Goal: Task Accomplishment & Management: Manage account settings

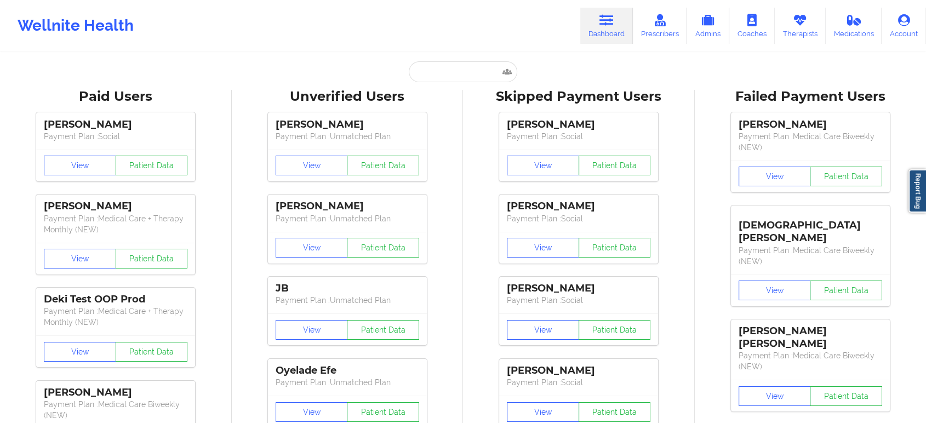
click at [458, 69] on input "text" at bounding box center [463, 71] width 108 height 21
type input "[EMAIL_ADDRESS][DOMAIN_NAME]"
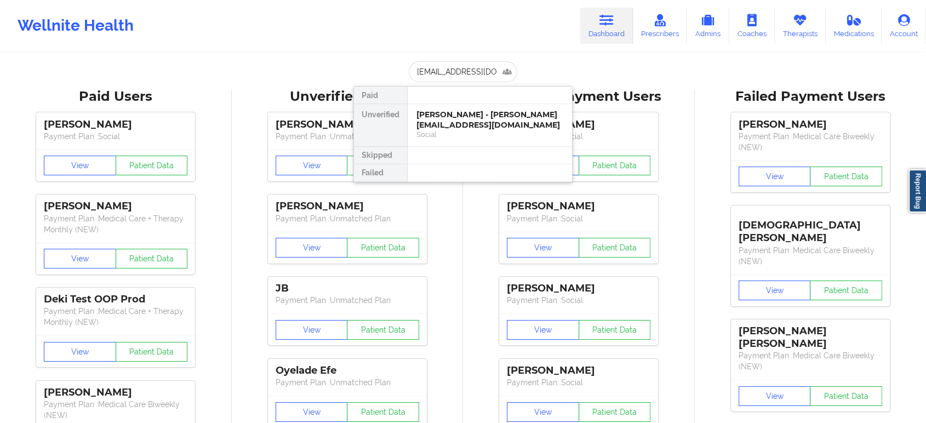
scroll to position [0, 22]
click at [465, 136] on div "Social" at bounding box center [489, 134] width 147 height 9
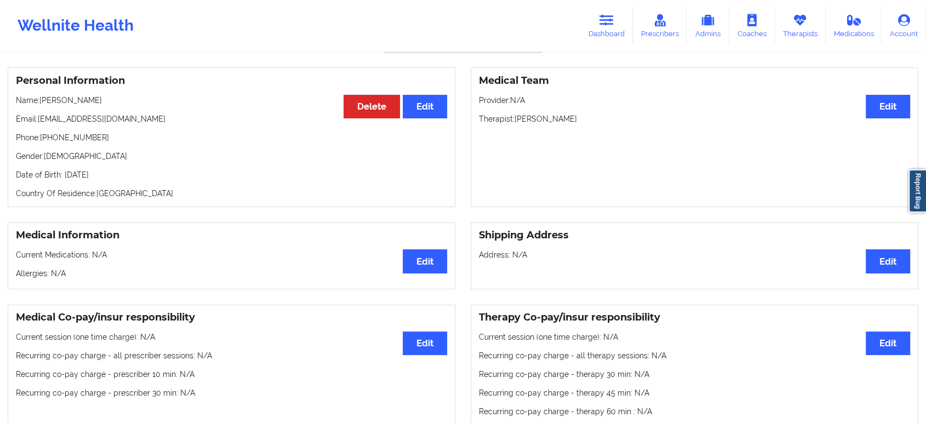
scroll to position [61, 0]
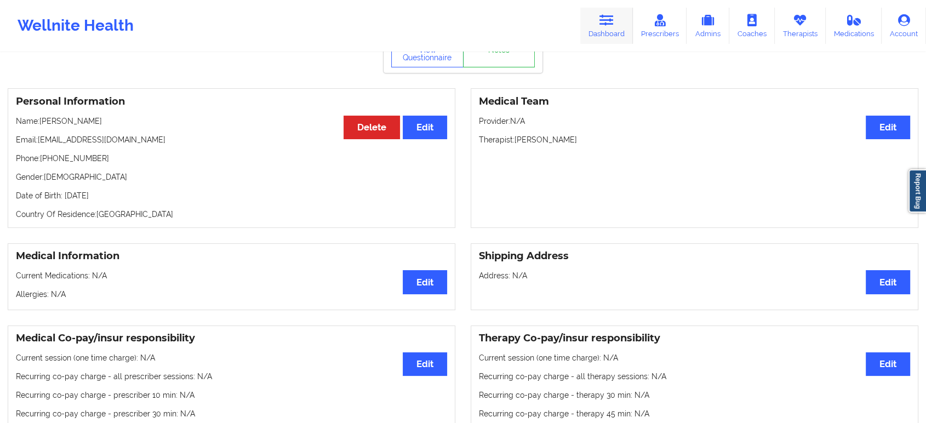
click at [614, 23] on icon at bounding box center [606, 20] width 14 height 12
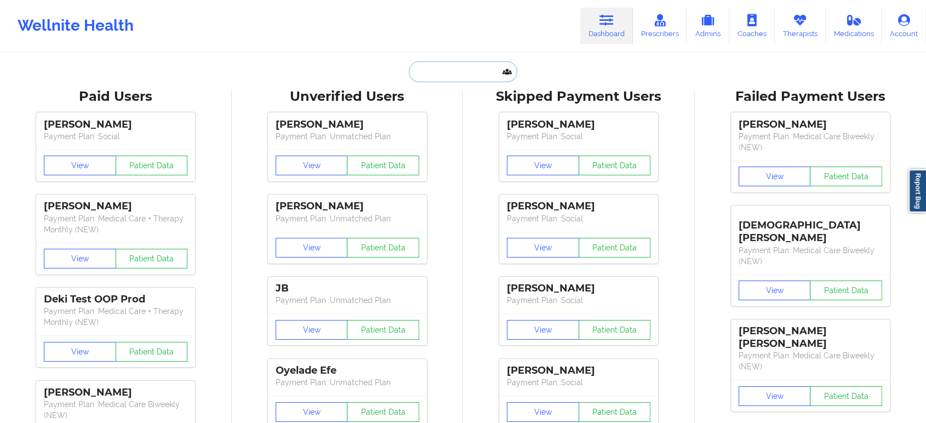
click at [467, 77] on input "text" at bounding box center [463, 71] width 108 height 21
paste input "[PERSON_NAME]"
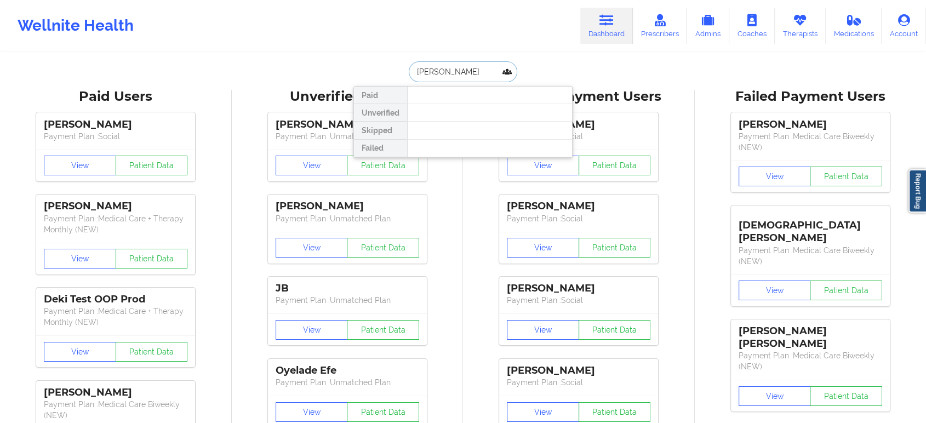
type input "DEROGATIS"
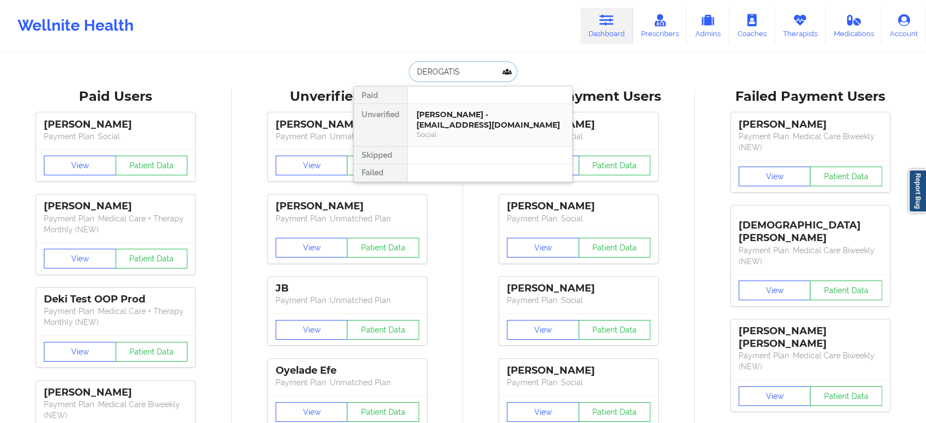
click at [513, 123] on div "[PERSON_NAME] - [EMAIL_ADDRESS][DOMAIN_NAME]" at bounding box center [489, 120] width 147 height 20
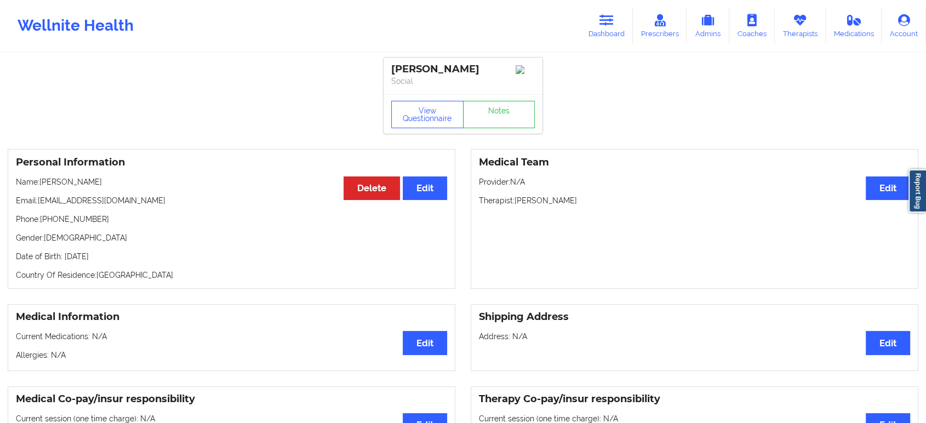
drag, startPoint x: 106, startPoint y: 182, endPoint x: 42, endPoint y: 185, distance: 64.7
click at [42, 185] on p "Name: [PERSON_NAME]" at bounding box center [231, 181] width 431 height 11
copy p "[PERSON_NAME]"
click at [610, 30] on link "Dashboard" at bounding box center [606, 26] width 53 height 36
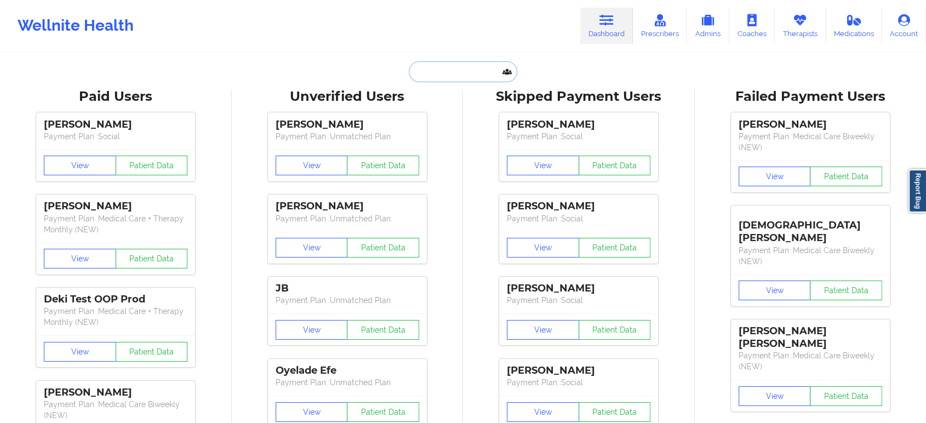
click at [484, 71] on input "text" at bounding box center [463, 71] width 108 height 21
paste input "[EMAIL_ADDRESS][DOMAIN_NAME]"
type input "[EMAIL_ADDRESS][DOMAIN_NAME]"
click at [476, 61] on input "text" at bounding box center [463, 71] width 108 height 21
paste input "[PERSON_NAME]"
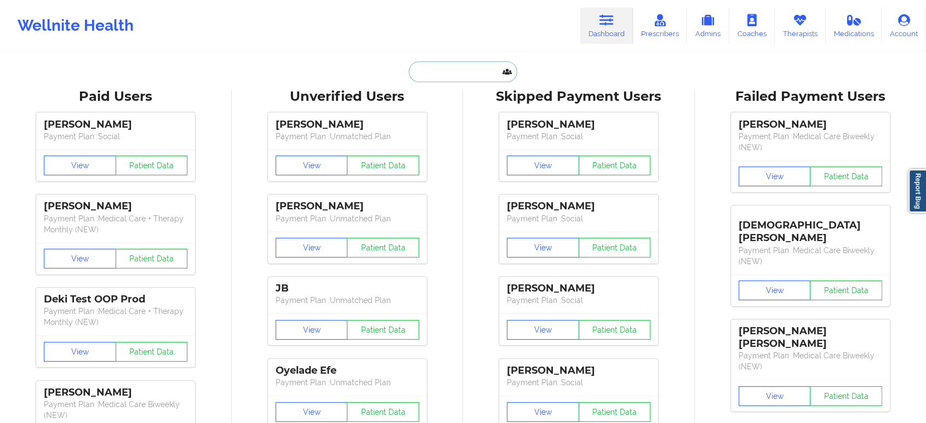
type input "[PERSON_NAME]"
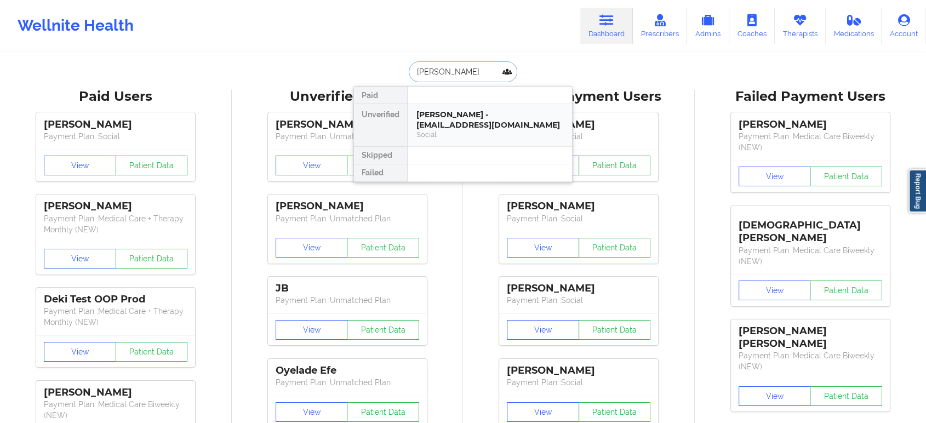
click at [465, 118] on div "[PERSON_NAME] - [EMAIL_ADDRESS][DOMAIN_NAME]" at bounding box center [489, 120] width 147 height 20
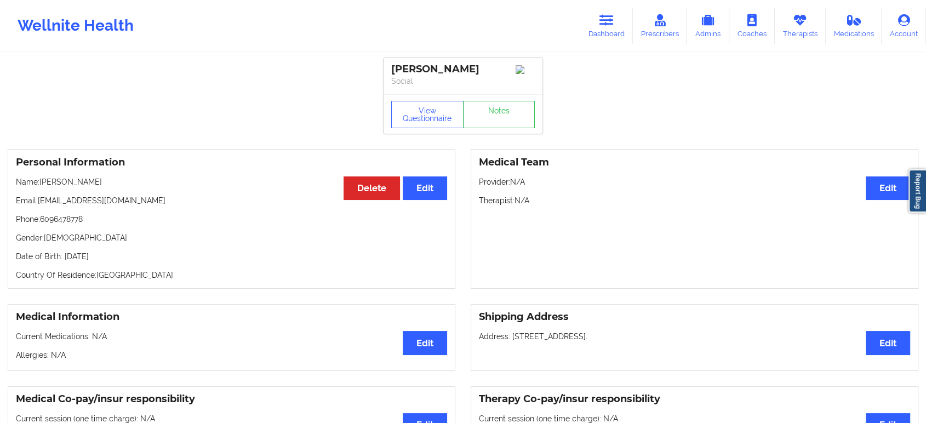
drag, startPoint x: 111, startPoint y: 187, endPoint x: 41, endPoint y: 186, distance: 70.1
click at [41, 186] on p "Name: [PERSON_NAME]" at bounding box center [231, 181] width 431 height 11
copy p "[PERSON_NAME]"
click at [438, 107] on button "View Questionnaire" at bounding box center [427, 114] width 72 height 27
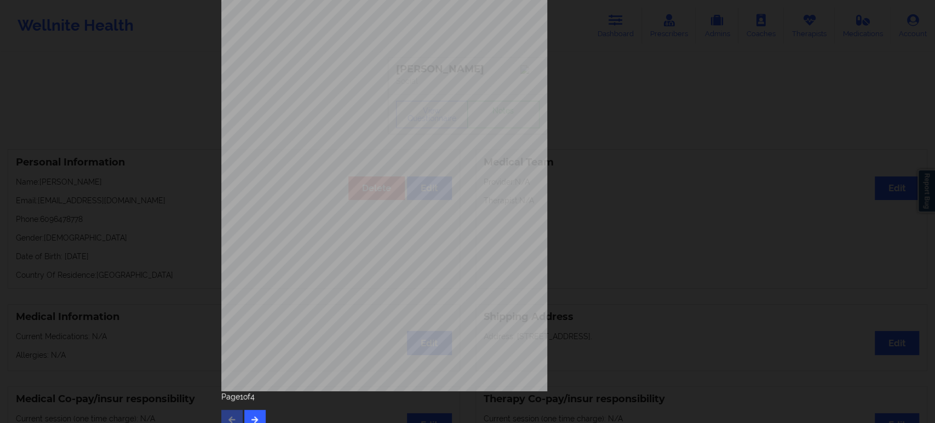
scroll to position [99, 0]
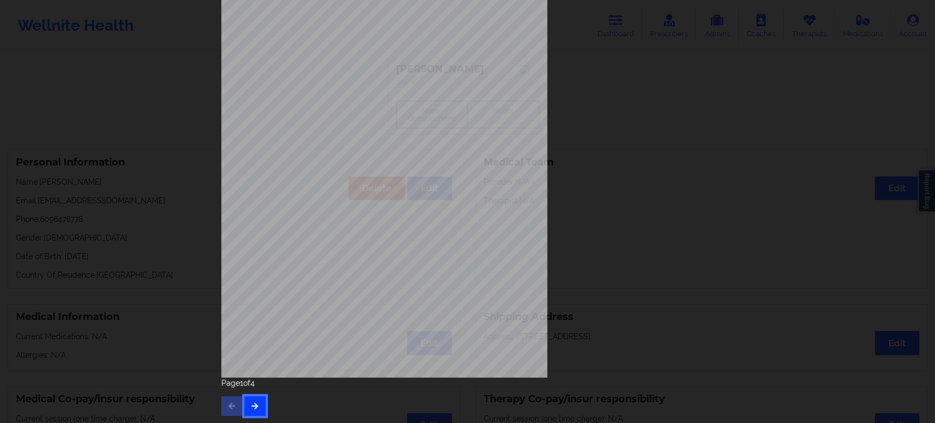
click at [252, 408] on icon "button" at bounding box center [254, 405] width 9 height 7
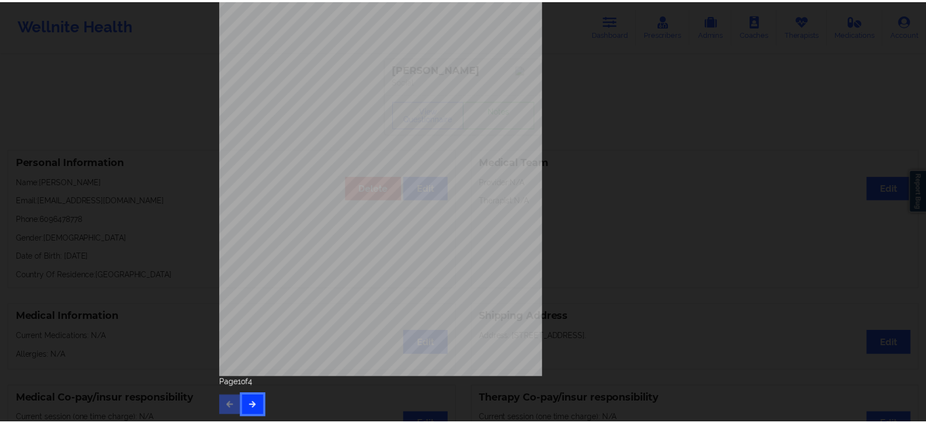
scroll to position [0, 0]
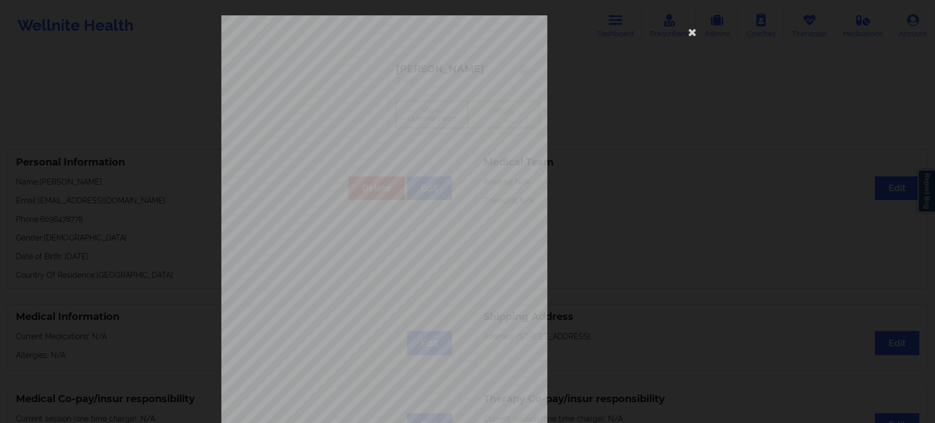
click at [188, 289] on div "none Insurance Member ID for patient This patient has not provided his Member I…" at bounding box center [467, 211] width 935 height 423
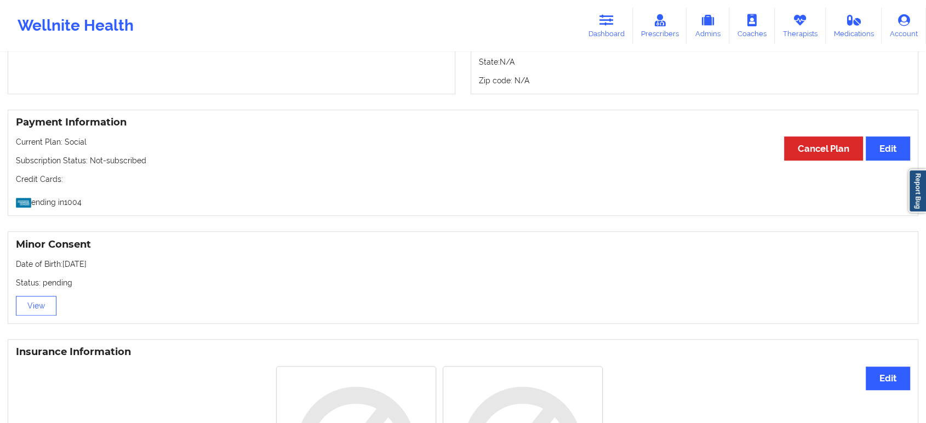
scroll to position [548, 0]
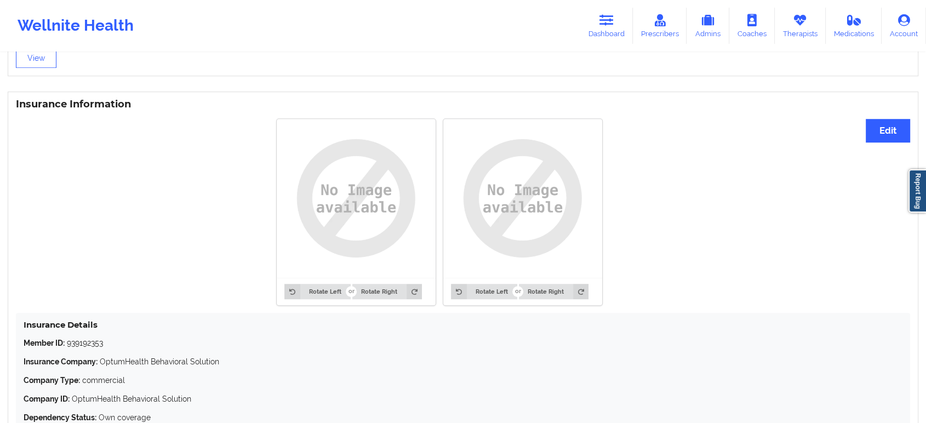
scroll to position [849, 0]
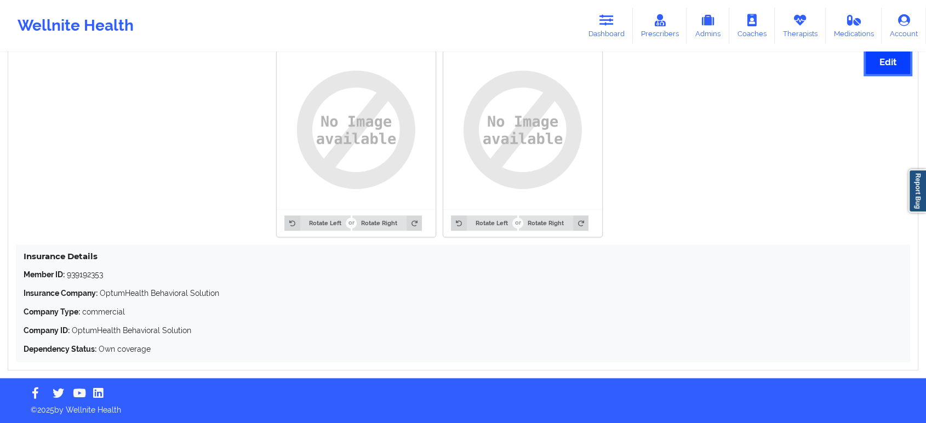
click at [885, 70] on button "Edit" at bounding box center [888, 62] width 44 height 24
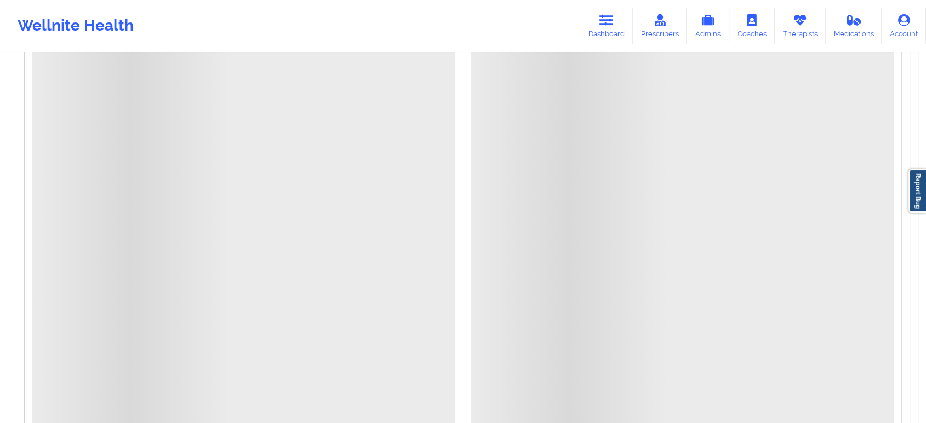
scroll to position [788, 0]
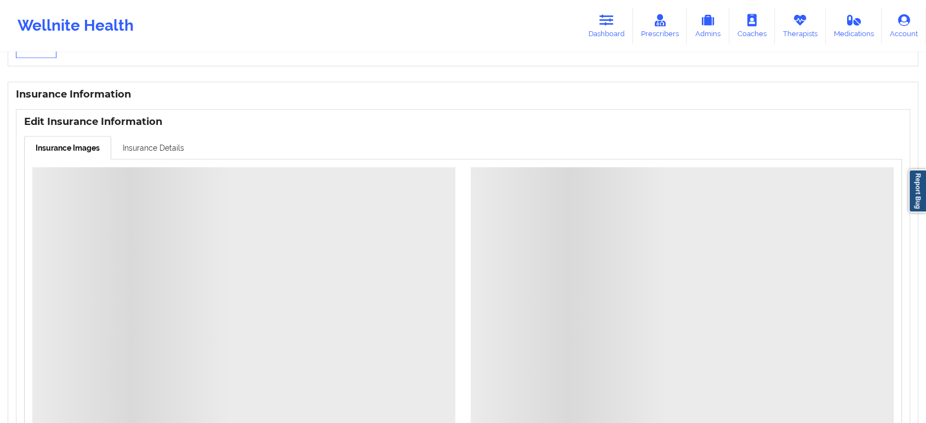
click at [168, 159] on link "Insurance Details" at bounding box center [153, 147] width 84 height 23
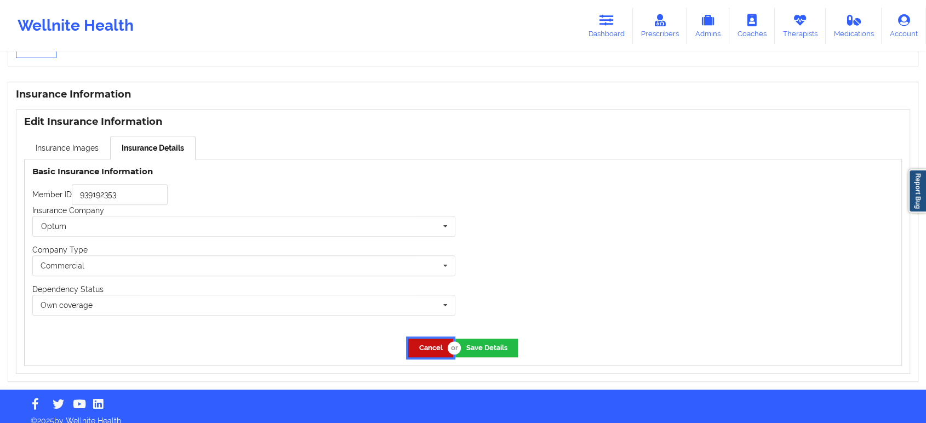
click at [425, 352] on button "Cancel" at bounding box center [430, 348] width 45 height 18
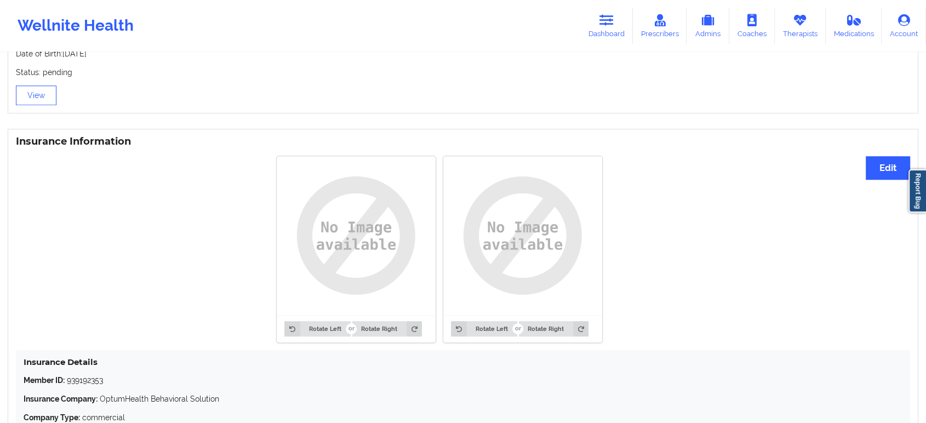
scroll to position [727, 0]
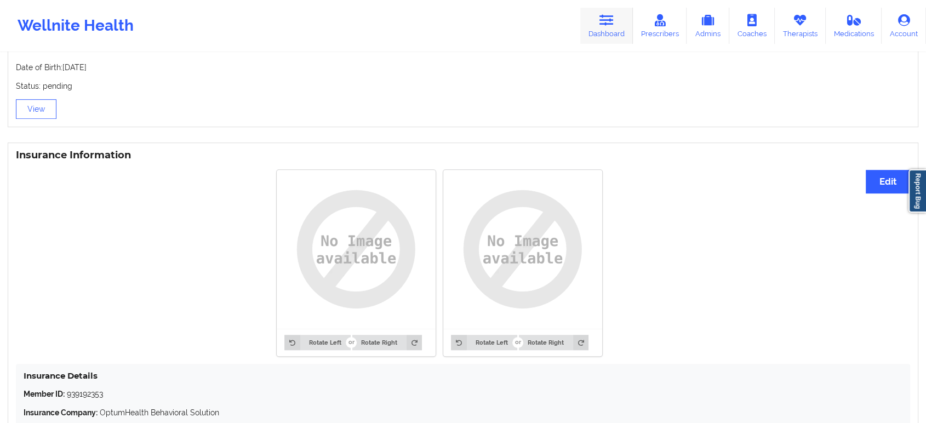
click at [608, 25] on icon at bounding box center [606, 20] width 14 height 12
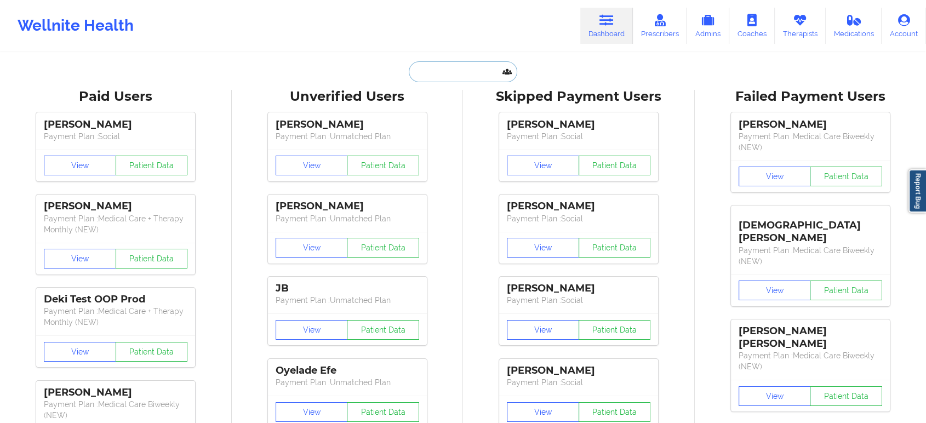
click at [475, 72] on input "text" at bounding box center [463, 71] width 108 height 21
paste input "EFELICIA969@GMAIL.COM"
type input "EFELICIA969@GMAIL.COM"
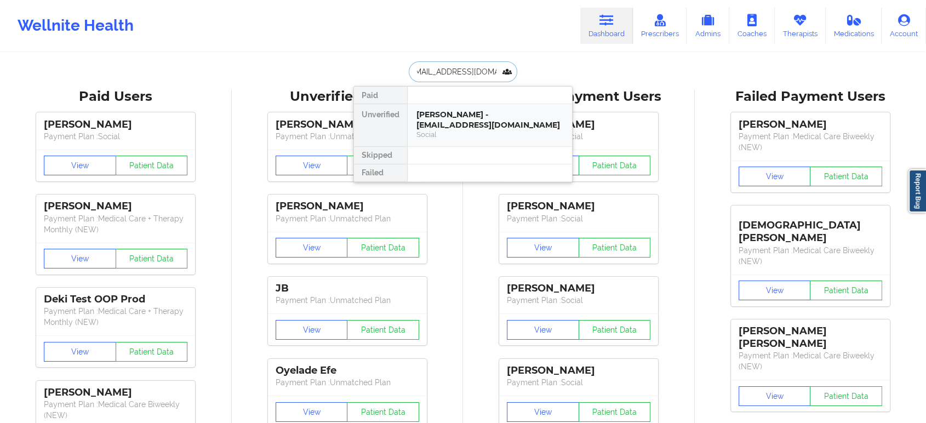
click at [465, 122] on div "Felicia Lashawn Hunter - efelicia969@gmail.com" at bounding box center [489, 120] width 147 height 20
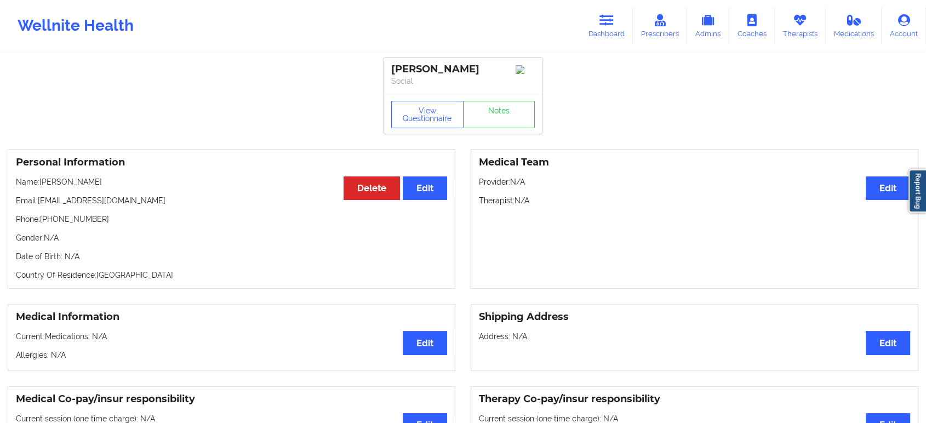
drag, startPoint x: 609, startPoint y: 16, endPoint x: 578, endPoint y: 34, distance: 35.6
click at [609, 16] on icon at bounding box center [606, 20] width 14 height 12
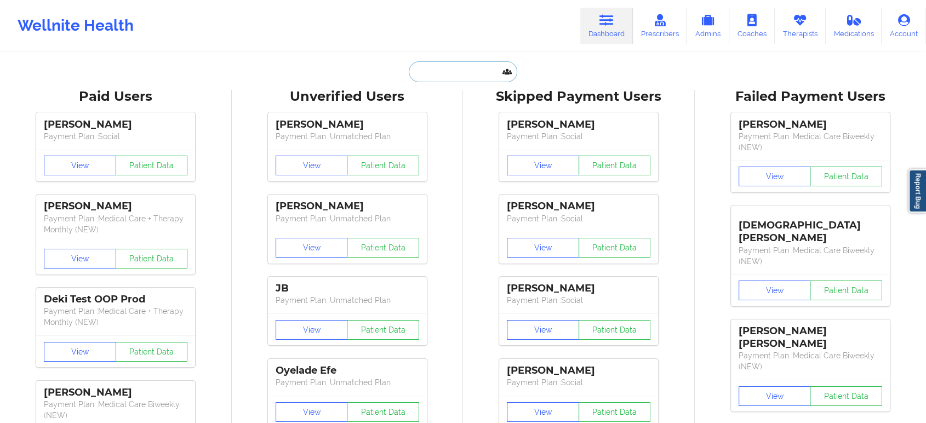
click at [477, 73] on input "text" at bounding box center [463, 71] width 108 height 21
paste input "KAFERNANDEZ08@GMAIL.COM"
type input "KAFERNANDEZ08@GMAIL.COM"
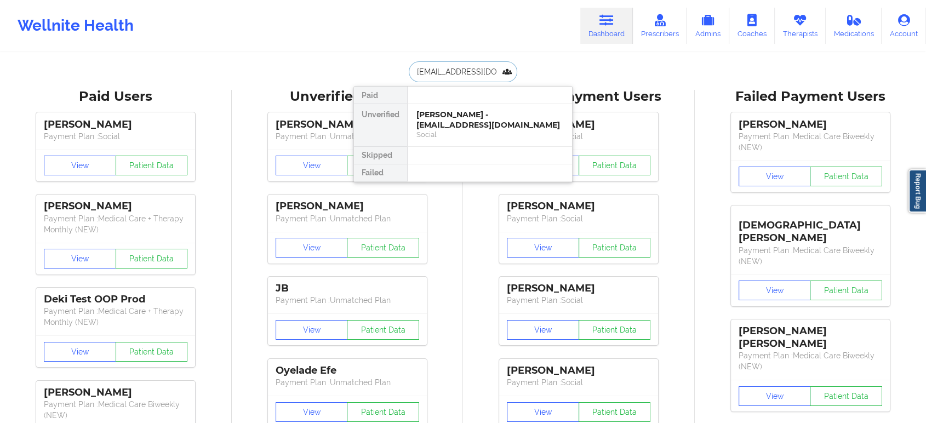
scroll to position [0, 28]
click at [464, 122] on div "Kelly Fernandez - kafernandez08@gmail.com" at bounding box center [489, 120] width 147 height 20
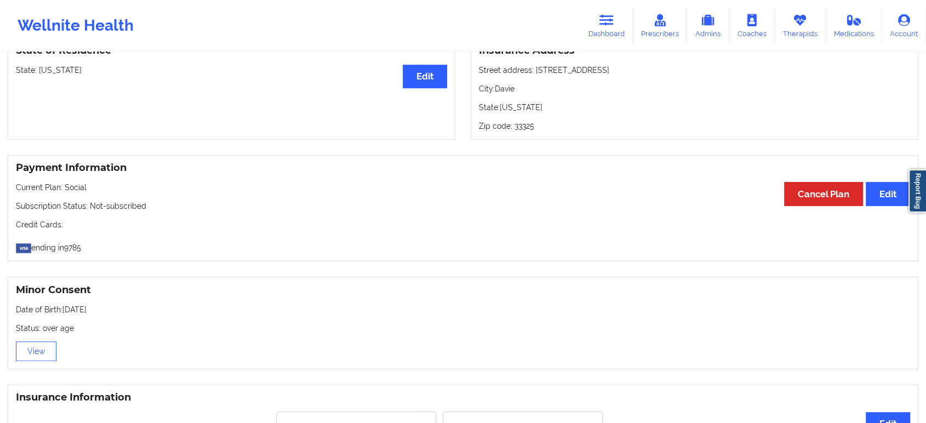
scroll to position [660, 0]
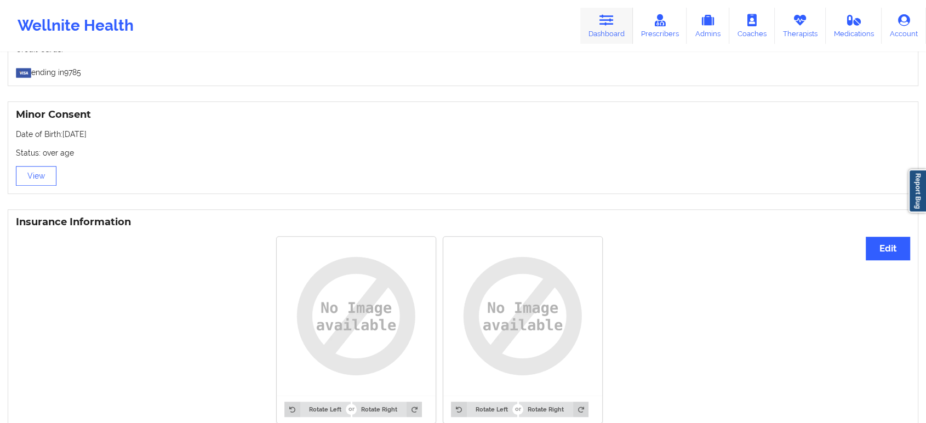
click at [607, 26] on icon at bounding box center [606, 20] width 14 height 12
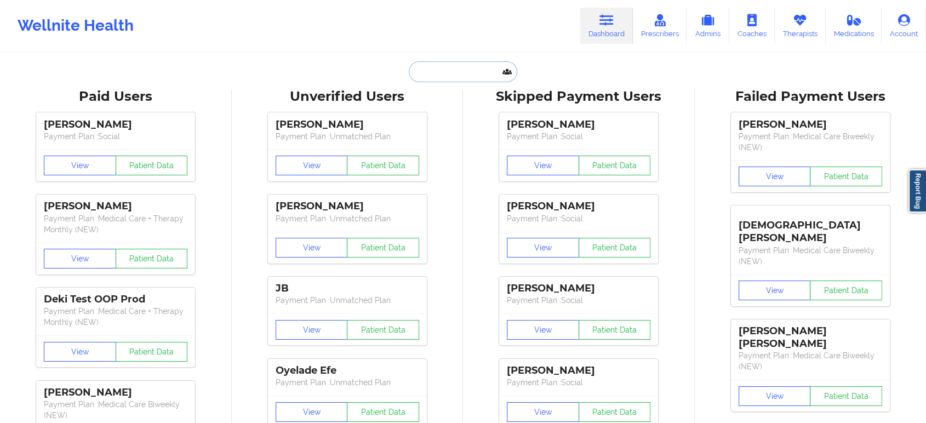
click at [460, 72] on input "text" at bounding box center [463, 71] width 108 height 21
paste input "ehonorato674@gmail.com"
type input "ehonorato674@gmail.com"
paste input "VEEHUNTER101@GMAIL.COM"
type input "VEEHUNTER101@GMAIL.COM"
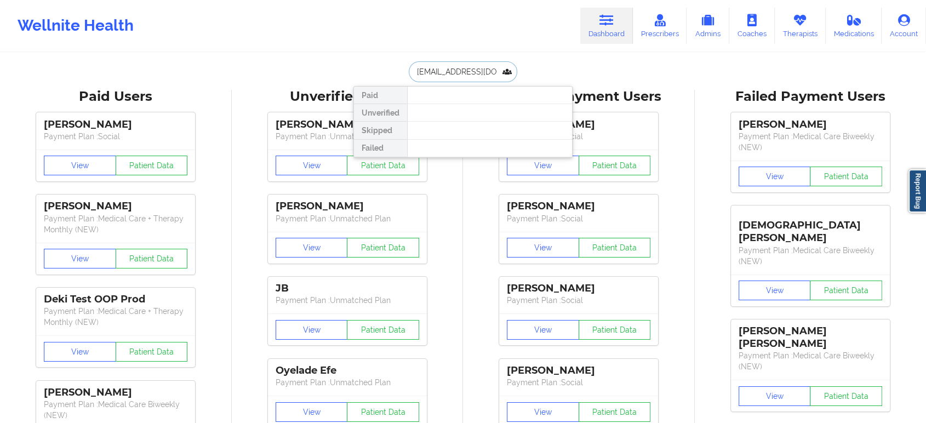
scroll to position [0, 21]
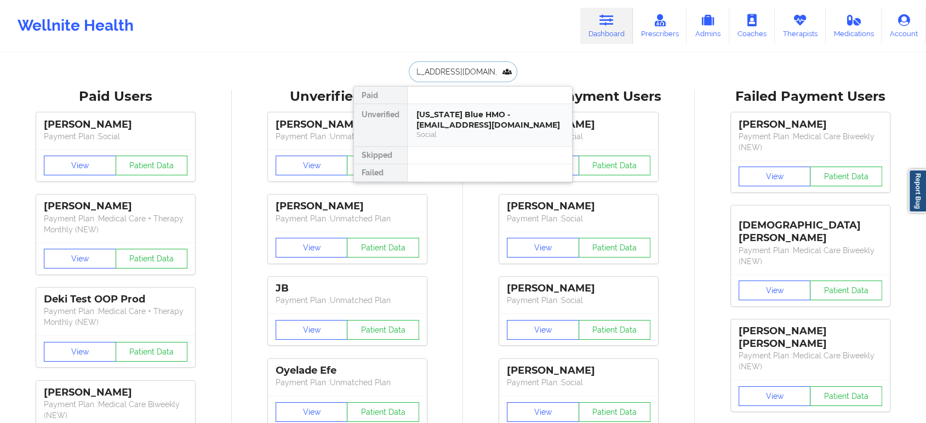
click at [462, 128] on div "Florida Blue HMO - veehunter101@gmail.com" at bounding box center [489, 120] width 147 height 20
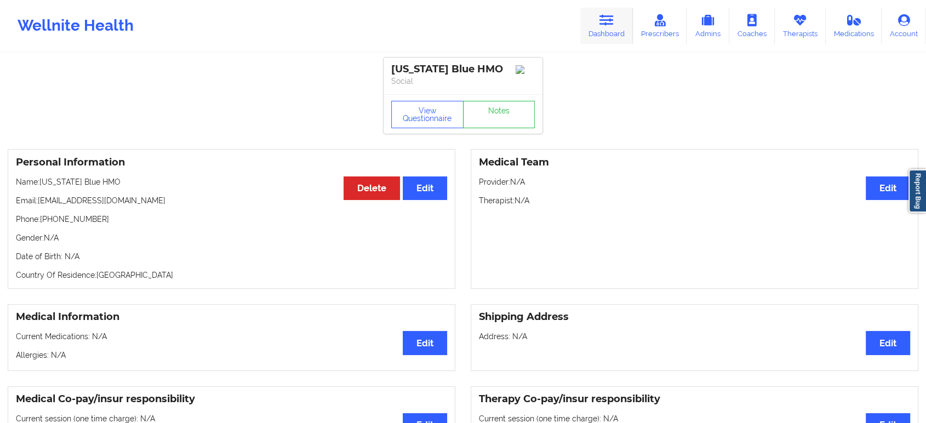
click at [598, 15] on link "Dashboard" at bounding box center [606, 26] width 53 height 36
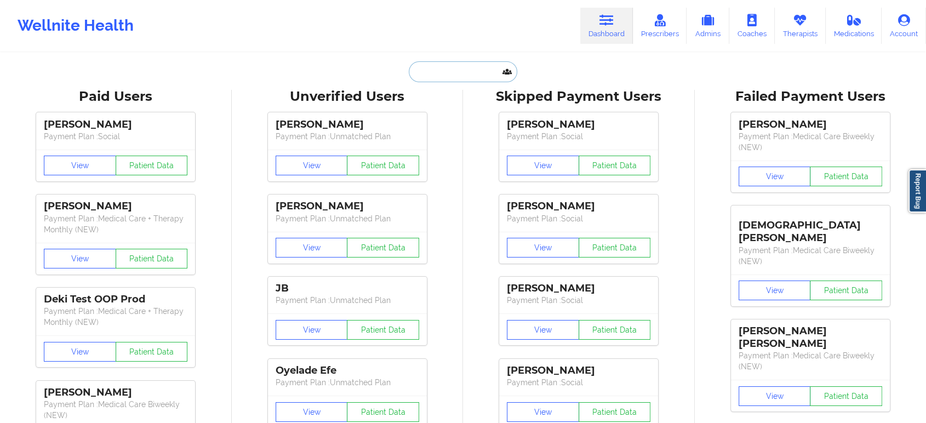
click at [465, 71] on input "text" at bounding box center [463, 71] width 108 height 21
paste input "timothymentor98@gmail.com"
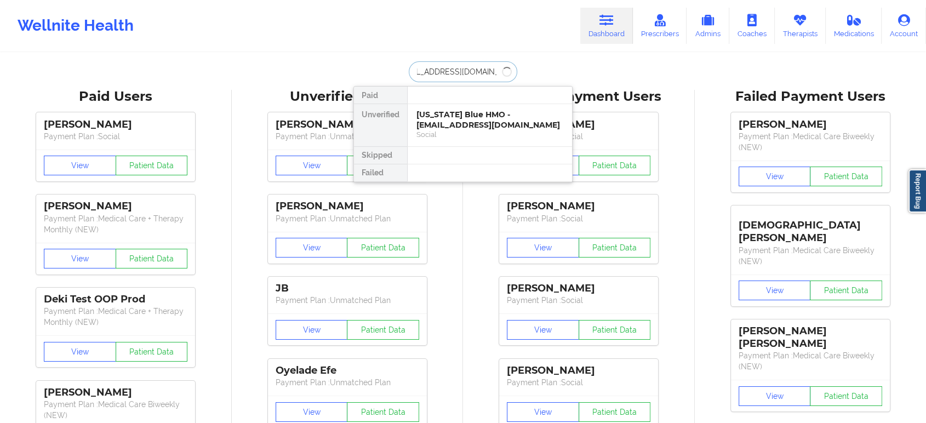
type input "timothymentor98@gmail.com"
click at [478, 127] on div "Timothy Mentor - timothymentor98@gmail.com" at bounding box center [489, 120] width 147 height 20
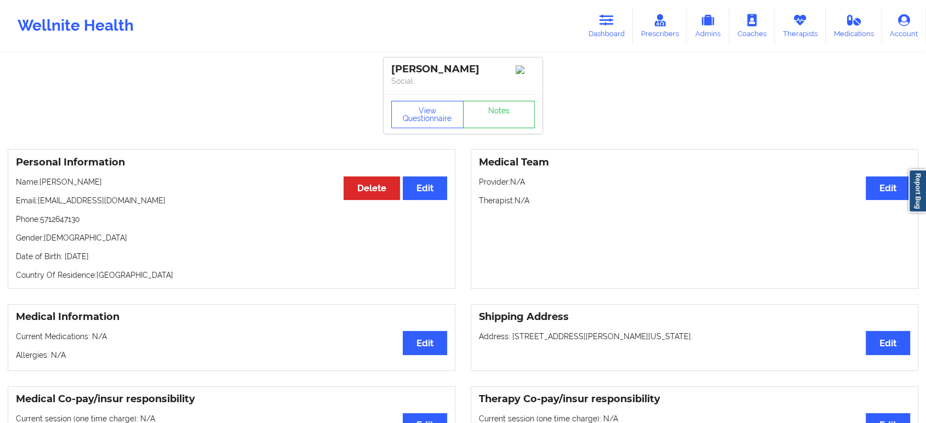
drag, startPoint x: 107, startPoint y: 188, endPoint x: 46, endPoint y: 187, distance: 60.8
click at [41, 184] on p "Name: Timothy Mentor" at bounding box center [231, 181] width 431 height 11
copy p "Timothy Mentor"
click at [607, 20] on icon at bounding box center [606, 20] width 14 height 12
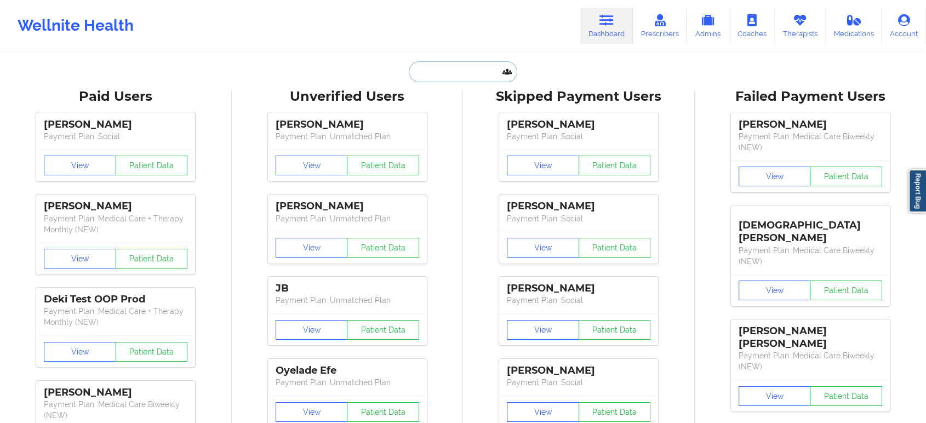
click at [489, 75] on input "text" at bounding box center [463, 71] width 108 height 21
paste input "stss16@yahoo.com"
type input "stss16@yahoo.com"
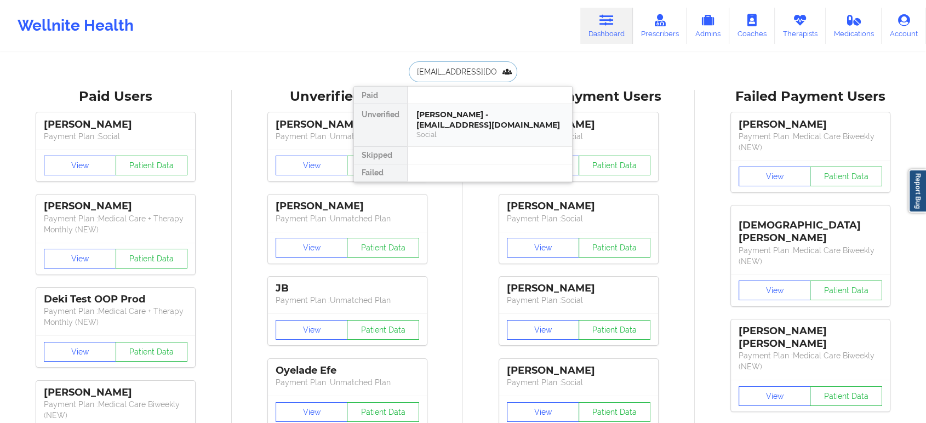
click at [465, 125] on div "SHERITTA STALEY-WHITE - stss16@yahoo.com" at bounding box center [489, 120] width 147 height 20
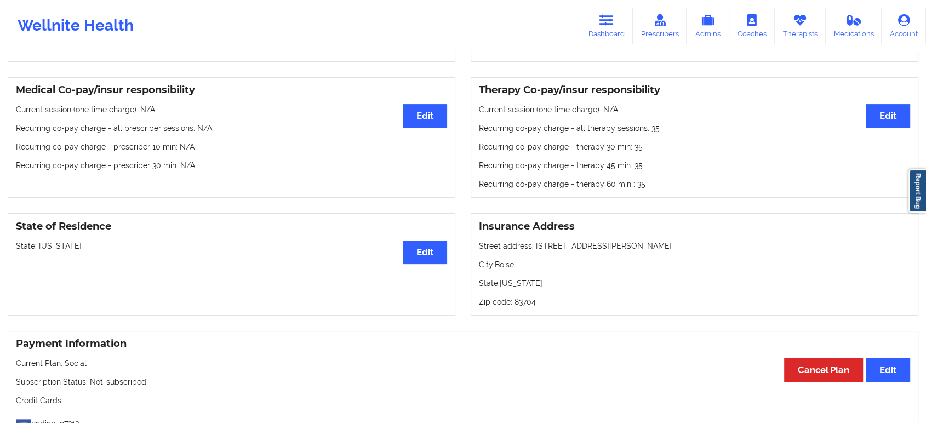
scroll to position [362, 0]
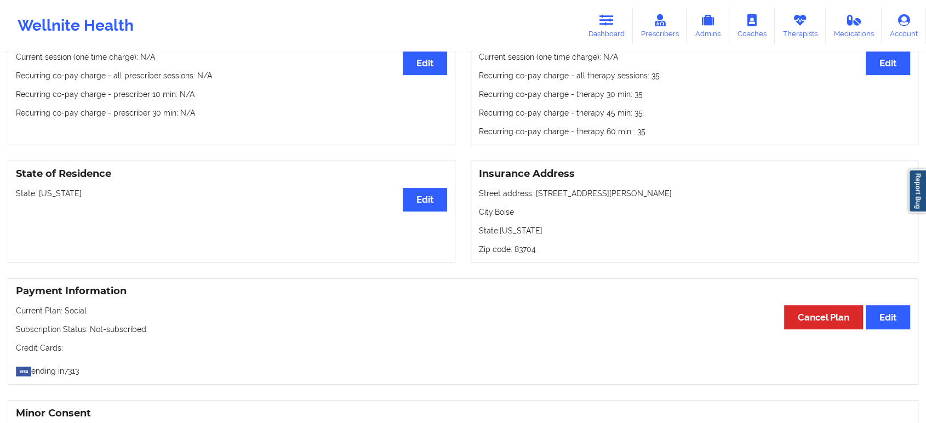
click at [47, 199] on p "State: Idaho" at bounding box center [231, 193] width 431 height 11
copy p "Idaho"
click at [617, 22] on link "Dashboard" at bounding box center [606, 26] width 53 height 36
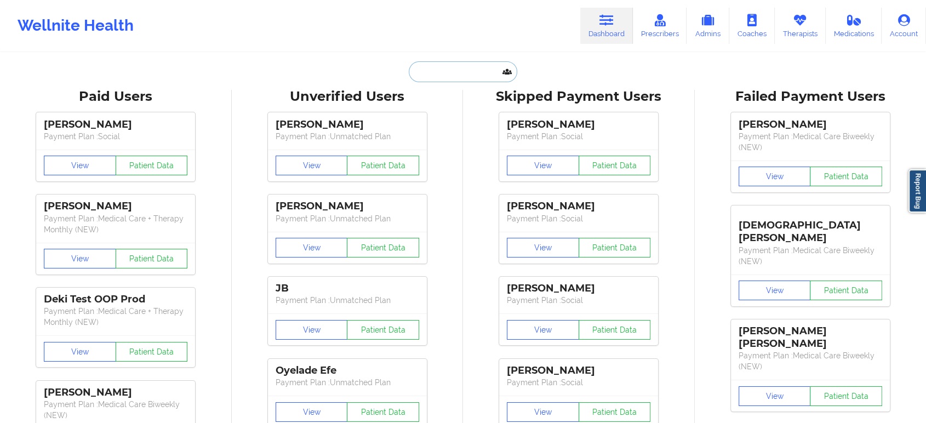
click at [468, 75] on input "text" at bounding box center [463, 71] width 108 height 21
paste input "[EMAIL_ADDRESS][DOMAIN_NAME]"
type input "[EMAIL_ADDRESS][DOMAIN_NAME]"
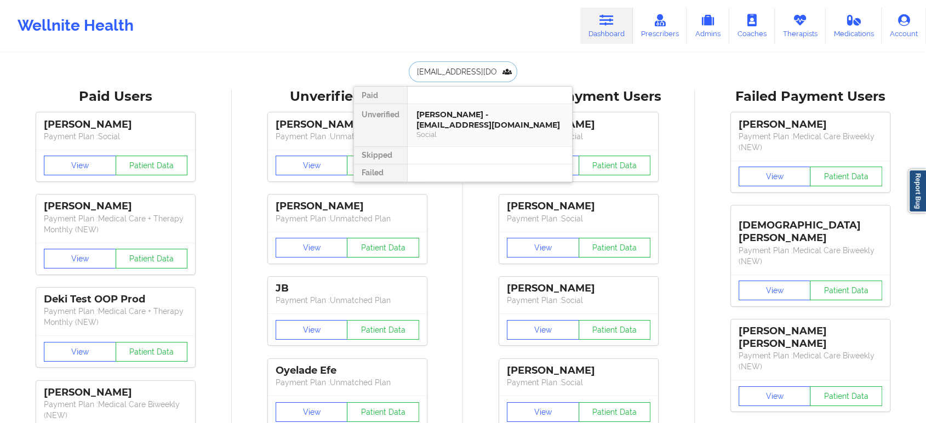
click at [472, 125] on div "[PERSON_NAME] - [EMAIL_ADDRESS][DOMAIN_NAME]" at bounding box center [489, 120] width 147 height 20
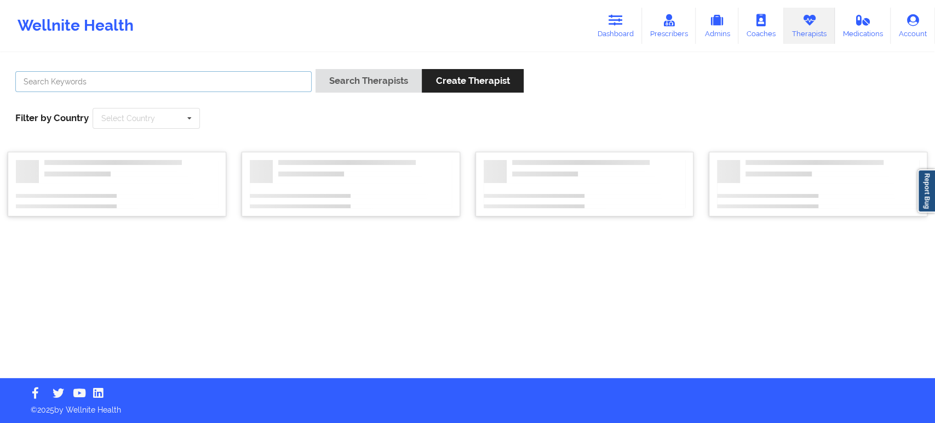
click at [267, 81] on input "text" at bounding box center [163, 81] width 296 height 21
paste input "[PERSON_NAME]"
type input "[PERSON_NAME]"
click at [351, 78] on button "Search Therapists" at bounding box center [369, 81] width 106 height 24
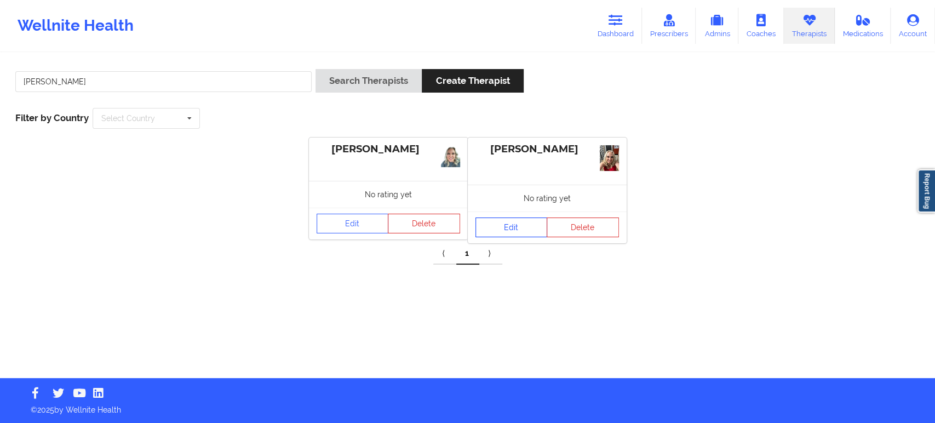
click at [516, 227] on link "Edit" at bounding box center [512, 228] width 72 height 20
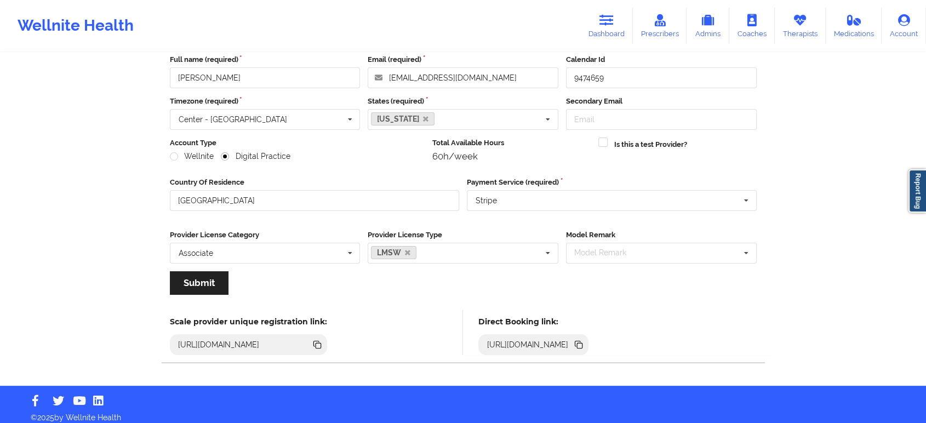
scroll to position [67, 0]
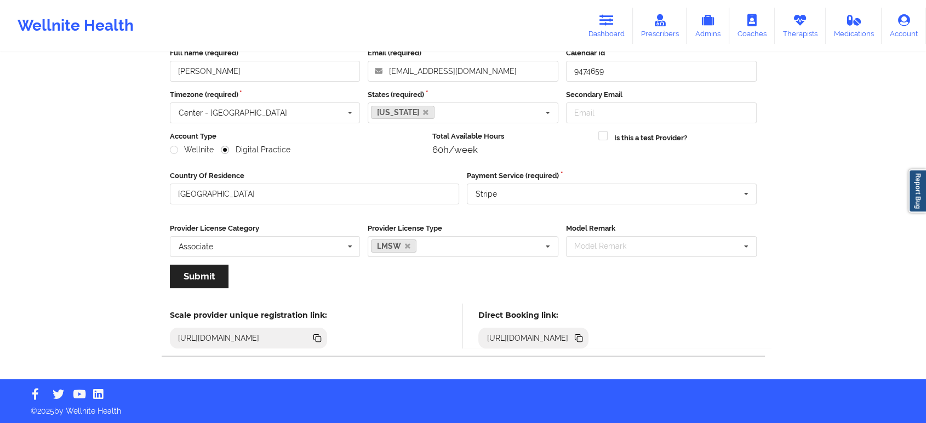
click at [582, 339] on icon at bounding box center [579, 338] width 5 height 5
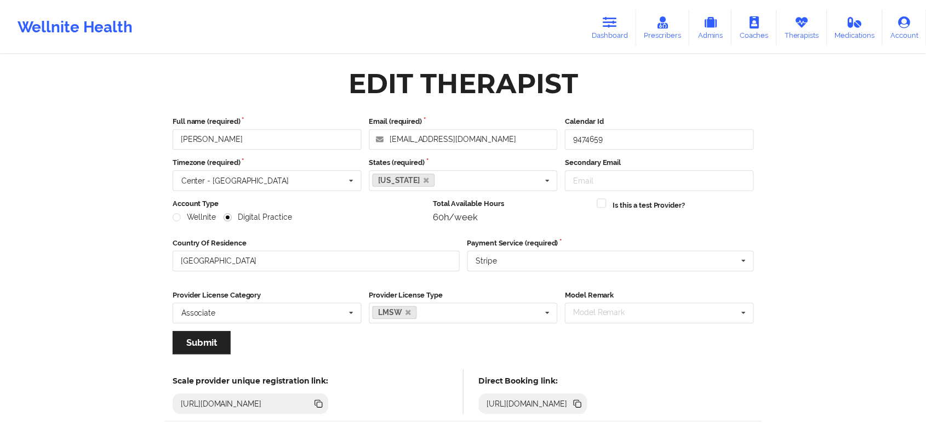
scroll to position [67, 0]
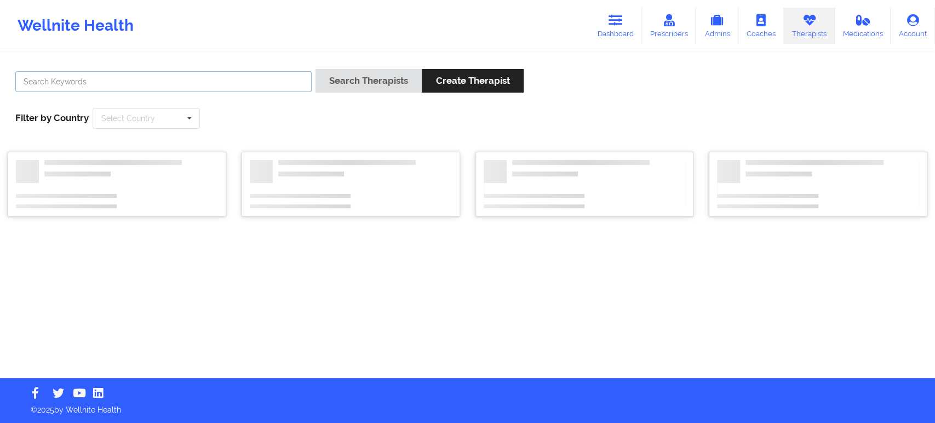
click at [247, 79] on input "text" at bounding box center [163, 81] width 296 height 21
paste input "[URL][DOMAIN_NAME]"
type input "[URL][DOMAIN_NAME]"
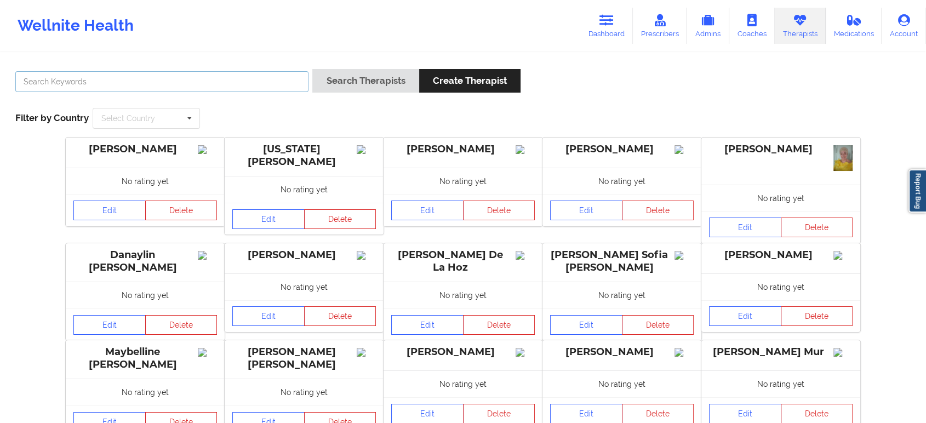
click at [254, 81] on input "text" at bounding box center [161, 81] width 293 height 21
paste input "Sibyl Rogers"
type input "Sibyl Rogers"
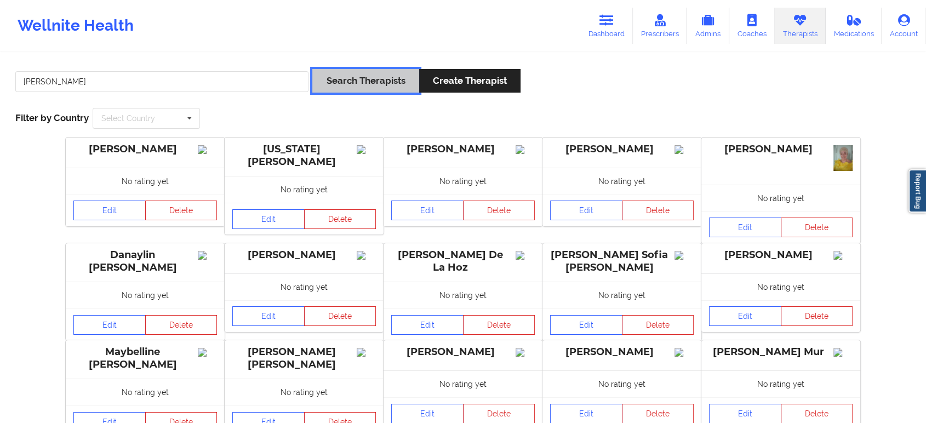
click at [331, 79] on button "Search Therapists" at bounding box center [365, 81] width 106 height 24
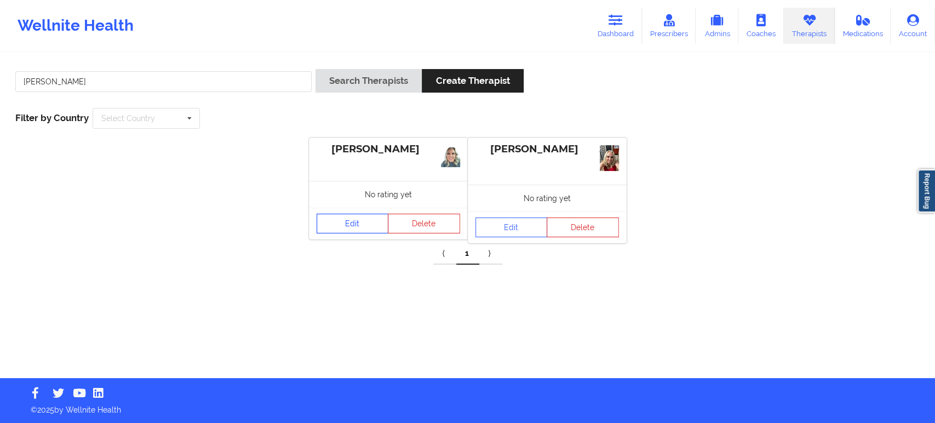
click at [356, 226] on link "Edit" at bounding box center [353, 224] width 72 height 20
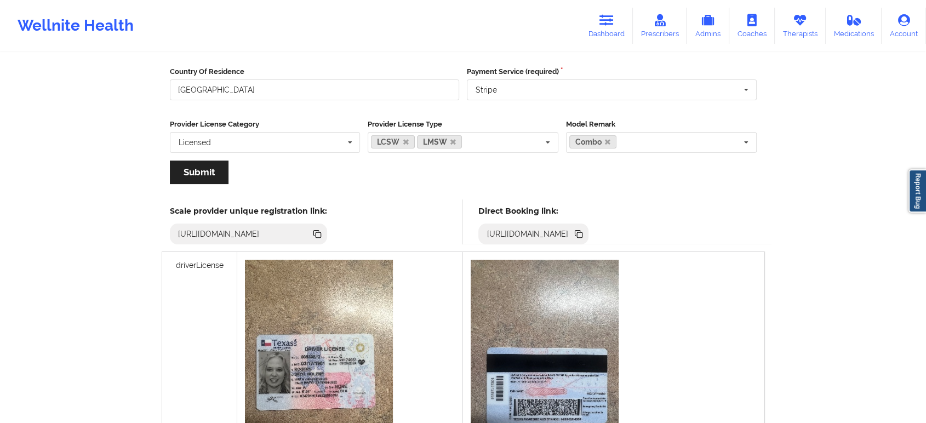
scroll to position [182, 0]
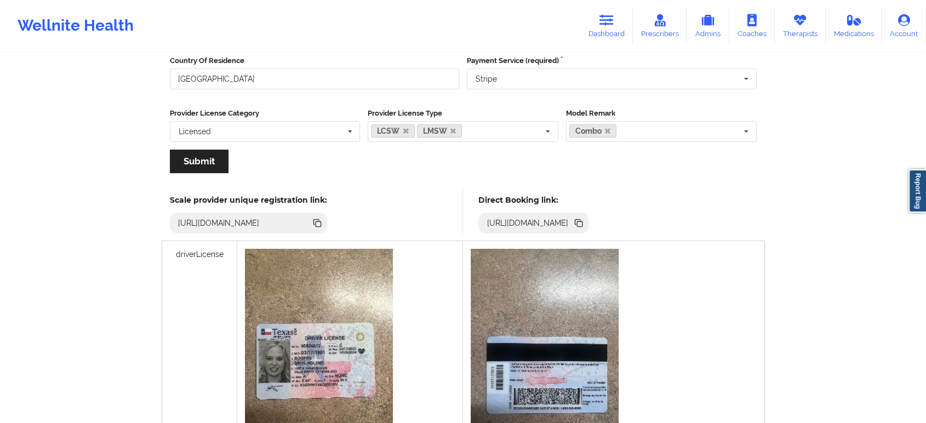
click at [582, 223] on icon at bounding box center [579, 223] width 5 height 5
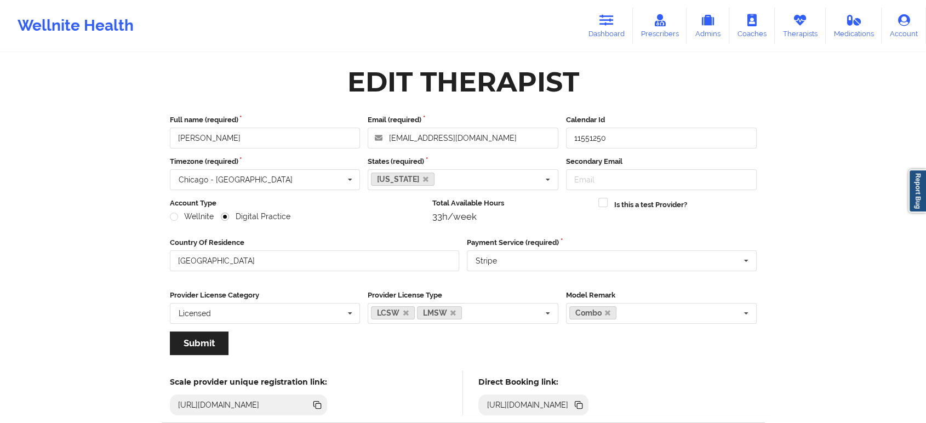
scroll to position [0, 0]
click at [254, 138] on input "Sibyl Rogers" at bounding box center [265, 138] width 191 height 21
